Goal: Information Seeking & Learning: Learn about a topic

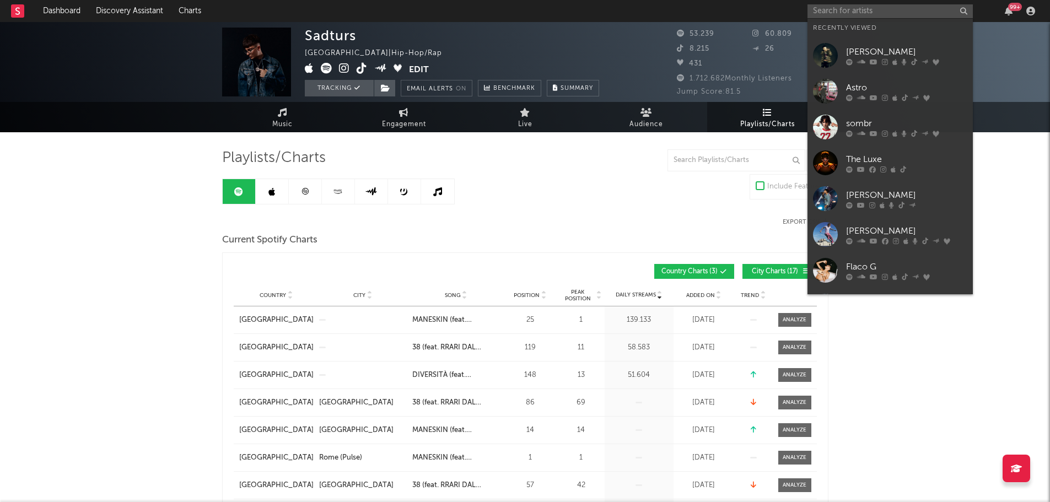
click at [934, 11] on input "text" at bounding box center [890, 11] width 165 height 14
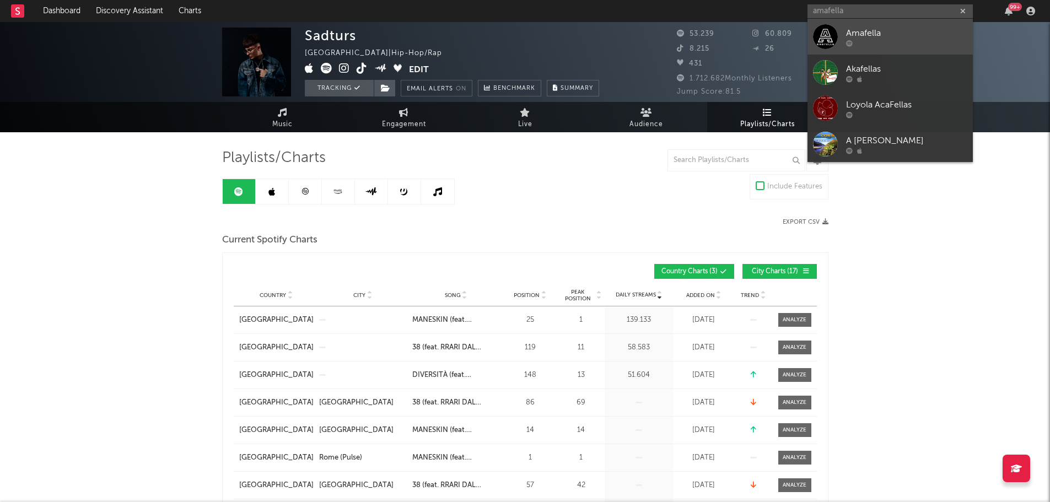
type input "amafella"
click at [915, 29] on div "Amafella" at bounding box center [906, 32] width 121 height 13
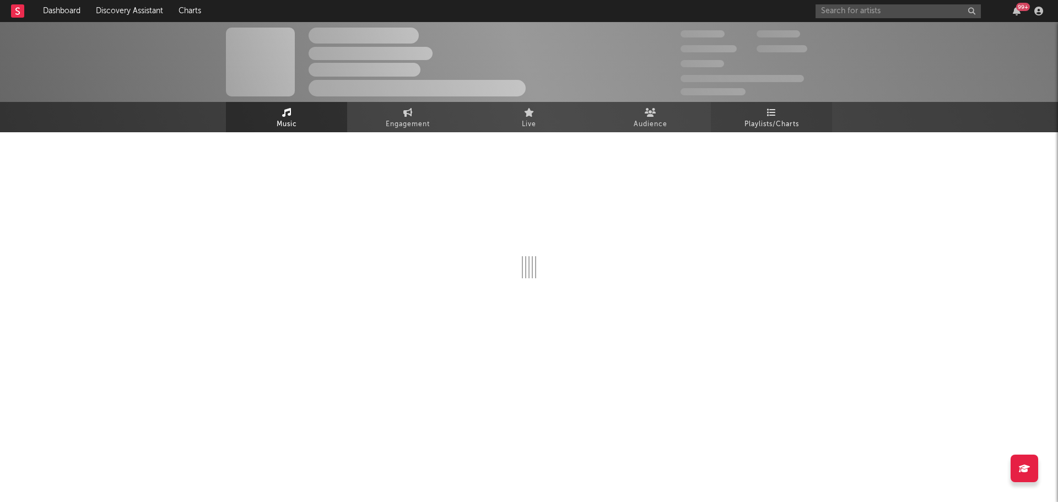
select select "1w"
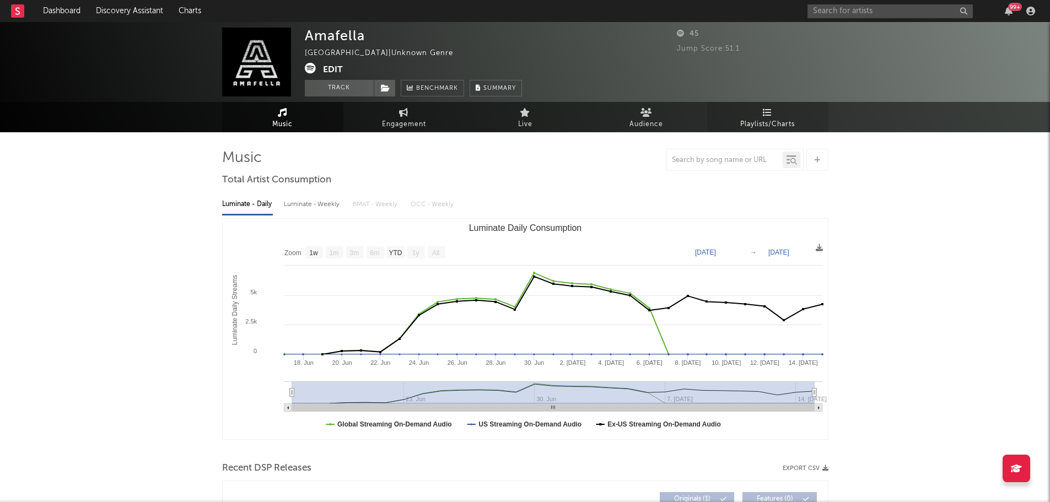
click at [765, 117] on link "Playlists/Charts" at bounding box center [767, 117] width 121 height 30
